Goal: Check status: Check status

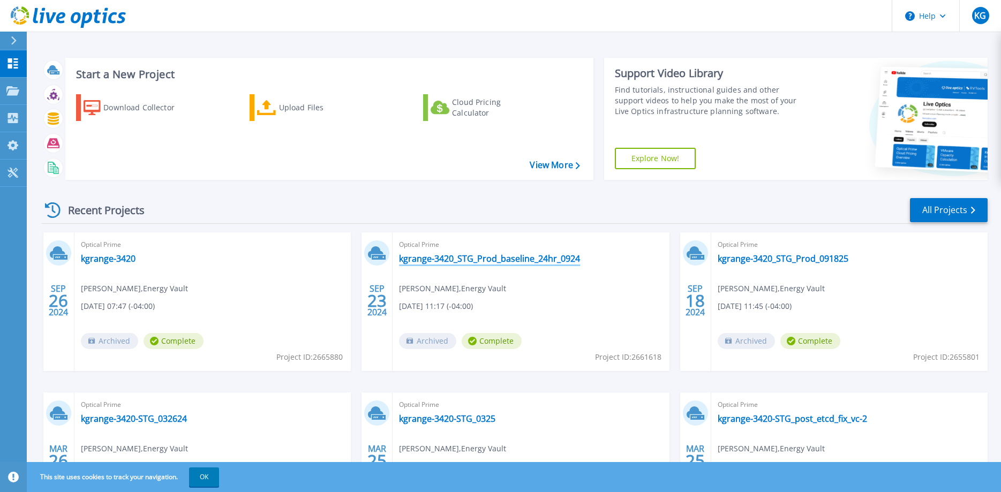
click at [481, 259] on link "kgrange-3420_STG_Prod_baseline_24hr_0924" at bounding box center [489, 258] width 181 height 11
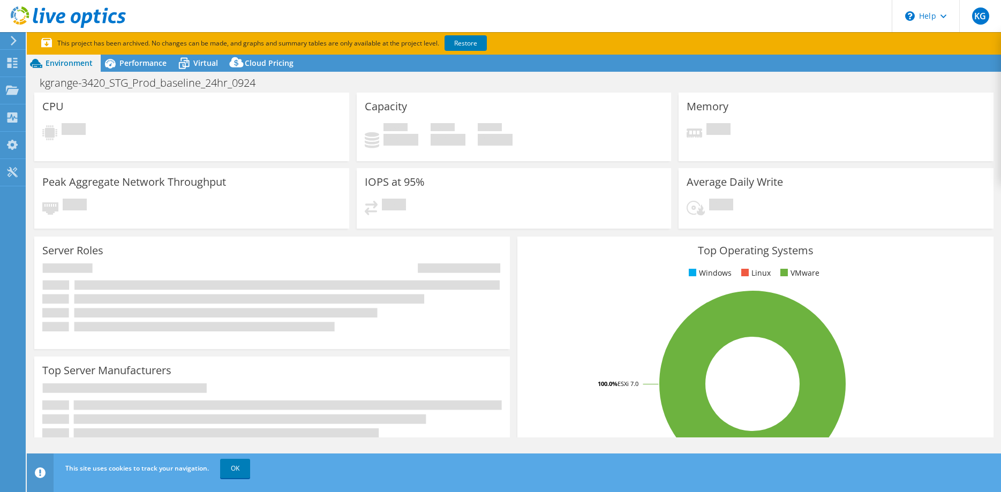
select select "USD"
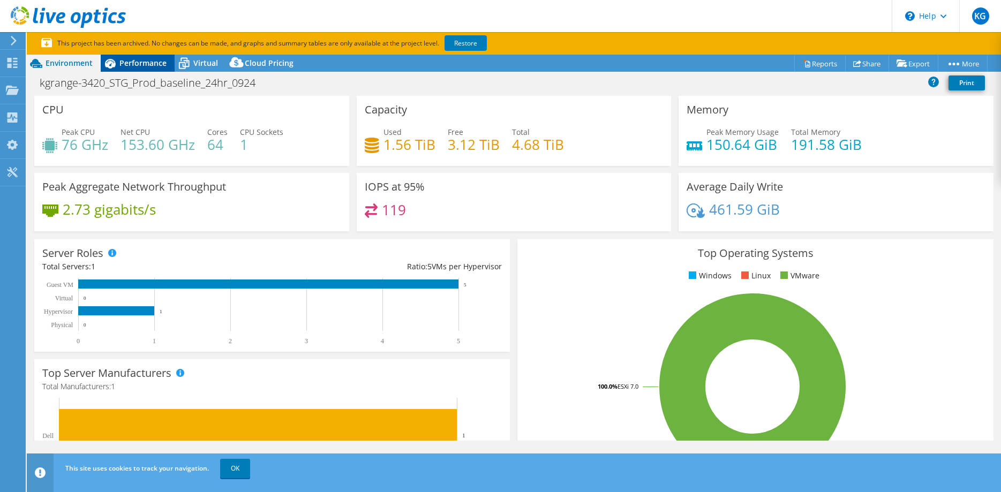
click at [127, 66] on span "Performance" at bounding box center [142, 63] width 47 height 10
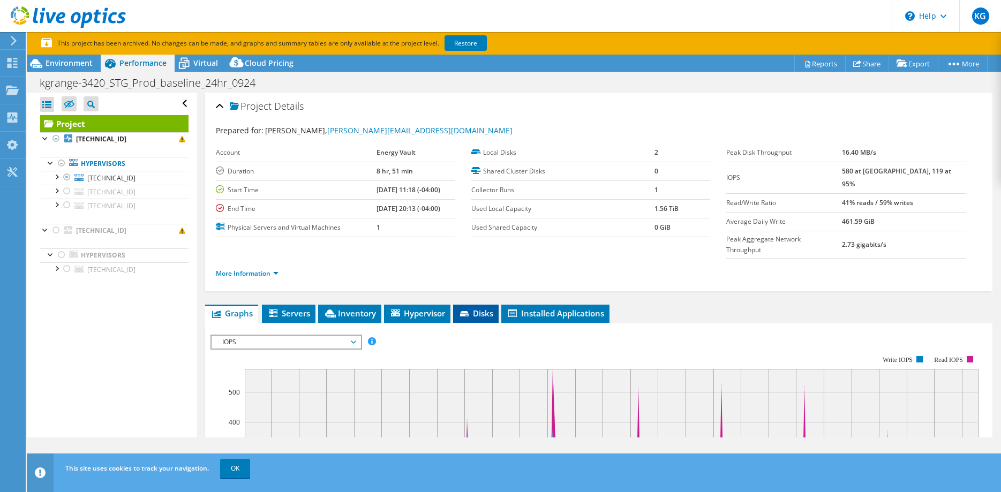
click at [485, 308] on span "Disks" at bounding box center [475, 313] width 35 height 11
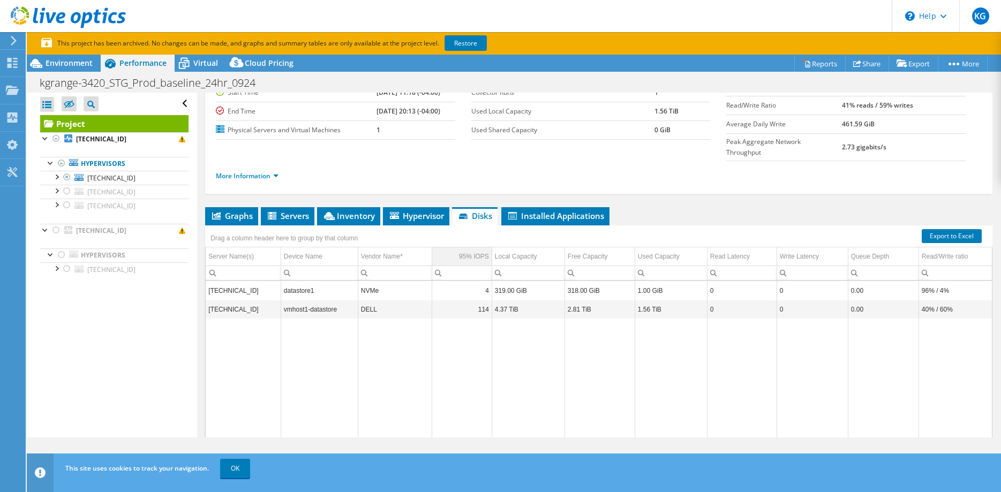
scroll to position [109, 0]
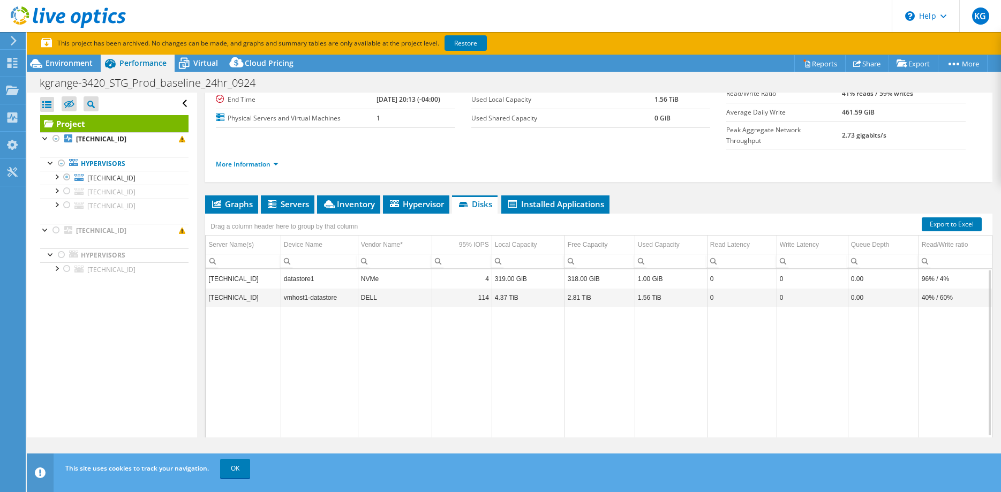
click at [467, 269] on td "4" at bounding box center [462, 278] width 60 height 19
drag, startPoint x: 52, startPoint y: 179, endPoint x: 62, endPoint y: 183, distance: 9.8
click at [53, 179] on div at bounding box center [56, 176] width 11 height 11
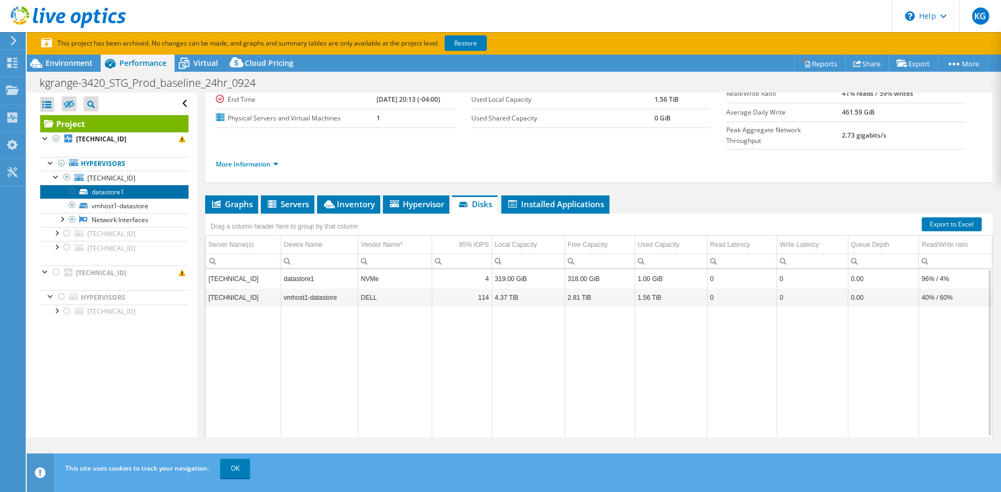
click at [110, 197] on link "datastore1" at bounding box center [114, 192] width 148 height 14
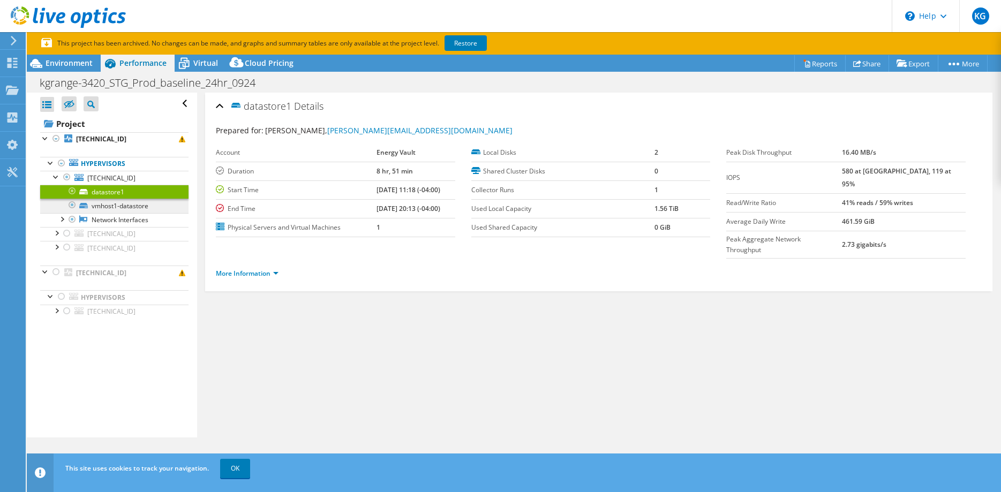
scroll to position [0, 0]
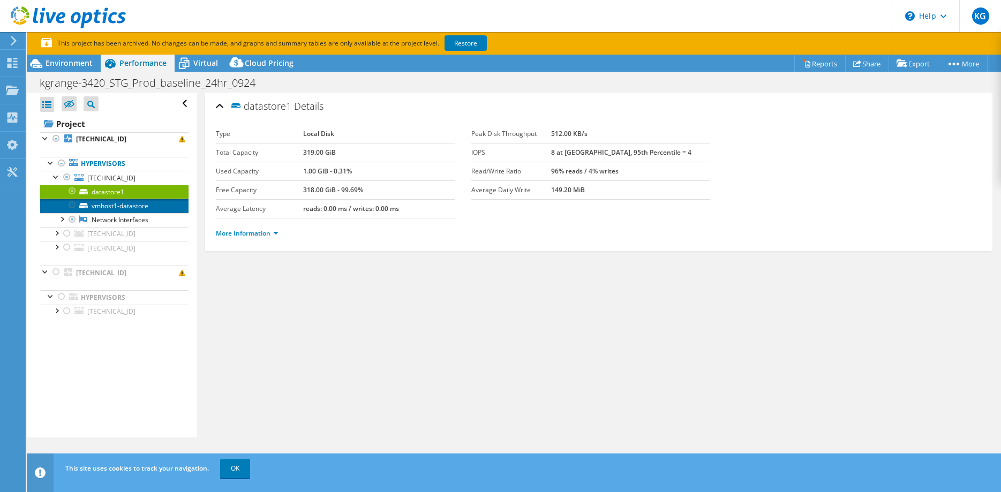
click at [93, 202] on link "vmhost1-datastore" at bounding box center [114, 206] width 148 height 14
